Goal: Transaction & Acquisition: Obtain resource

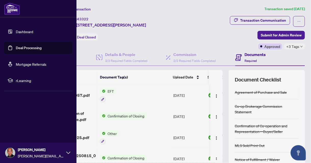
click at [26, 47] on link "Deal Processing" at bounding box center [29, 48] width 26 height 5
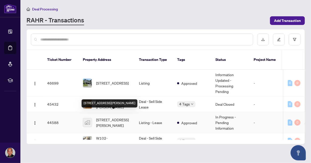
click at [116, 117] on span "[STREET_ADDRESS][PERSON_NAME]" at bounding box center [113, 122] width 35 height 11
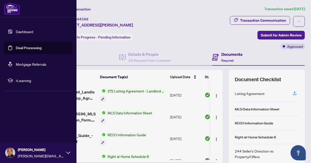
drag, startPoint x: 24, startPoint y: 47, endPoint x: 26, endPoint y: 51, distance: 4.5
click at [24, 47] on link "Deal Processing" at bounding box center [29, 48] width 26 height 5
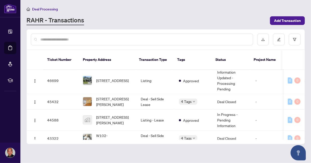
scroll to position [3, 0]
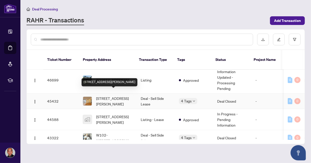
click at [116, 96] on span "[STREET_ADDRESS][PERSON_NAME]" at bounding box center [114, 101] width 36 height 11
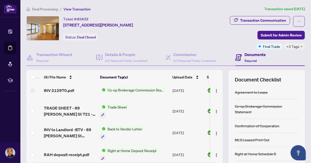
scroll to position [27, 0]
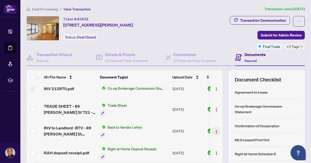
click at [214, 131] on img "button" at bounding box center [216, 132] width 4 height 4
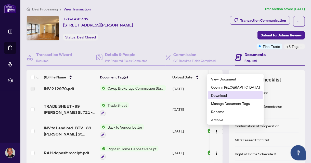
click at [214, 96] on span "Download" at bounding box center [235, 95] width 49 height 6
